Goal: Ask a question

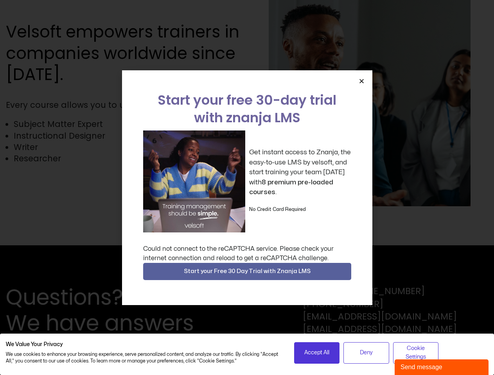
click at [247, 188] on div "Get instant access to Znanja, the easy-to-use LMS by velsoft, and start trainin…" at bounding box center [247, 182] width 208 height 102
click at [361, 81] on icon "Close" at bounding box center [362, 81] width 6 height 6
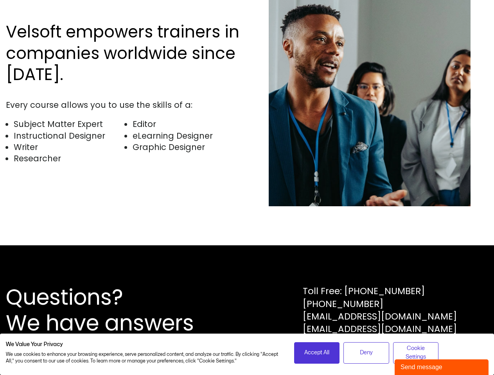
click at [247, 272] on div "Questions? We have answers Toll Free: [PHONE_NUMBER] [PHONE_NUMBER] [EMAIL_ADDR…" at bounding box center [247, 311] width 494 height 130
click at [317, 353] on span "Accept All" at bounding box center [316, 353] width 25 height 9
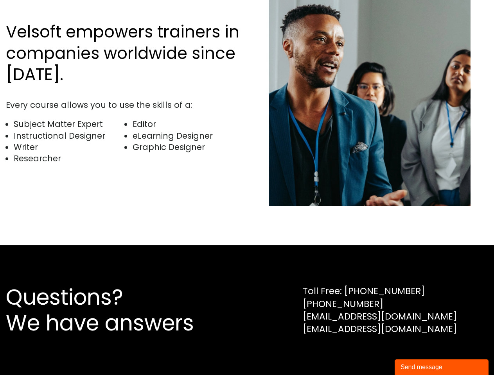
click at [366, 353] on div "Questions? We have answers Toll Free: [PHONE_NUMBER] [PHONE_NUMBER] [EMAIL_ADDR…" at bounding box center [247, 311] width 494 height 130
click at [416, 353] on div "Questions? We have answers Toll Free: [PHONE_NUMBER] [PHONE_NUMBER] [EMAIL_ADDR…" at bounding box center [247, 311] width 494 height 130
click at [441, 368] on div "Send message" at bounding box center [441, 367] width 82 height 9
